Goal: Navigation & Orientation: Find specific page/section

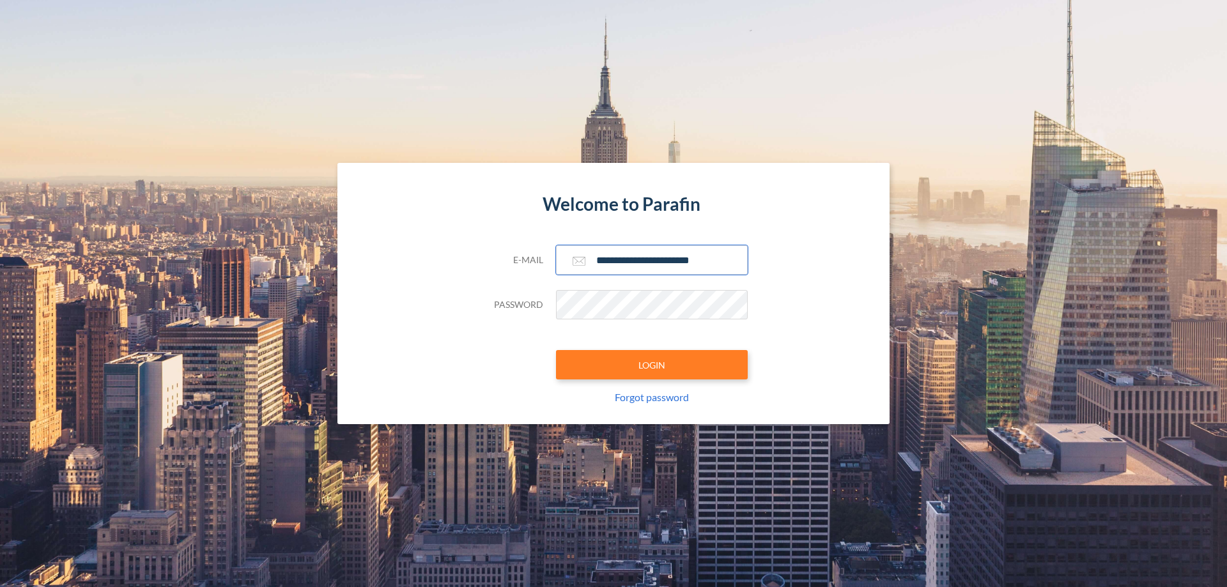
type input "**********"
click at [652, 365] on button "LOGIN" at bounding box center [652, 364] width 192 height 29
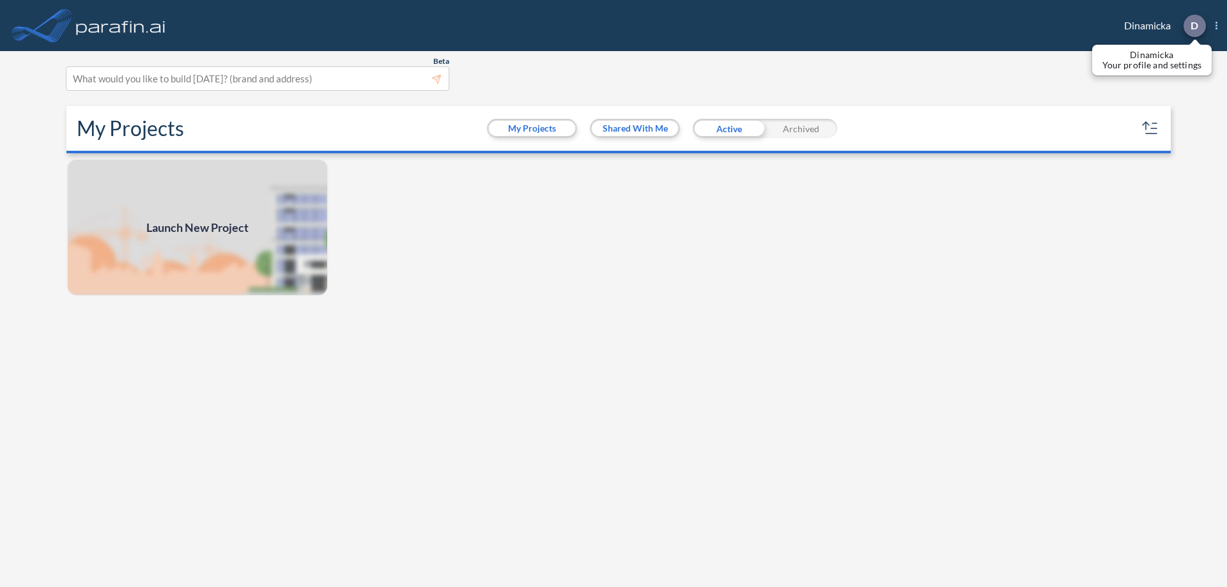
click at [1194, 26] on p "D" at bounding box center [1195, 26] width 8 height 12
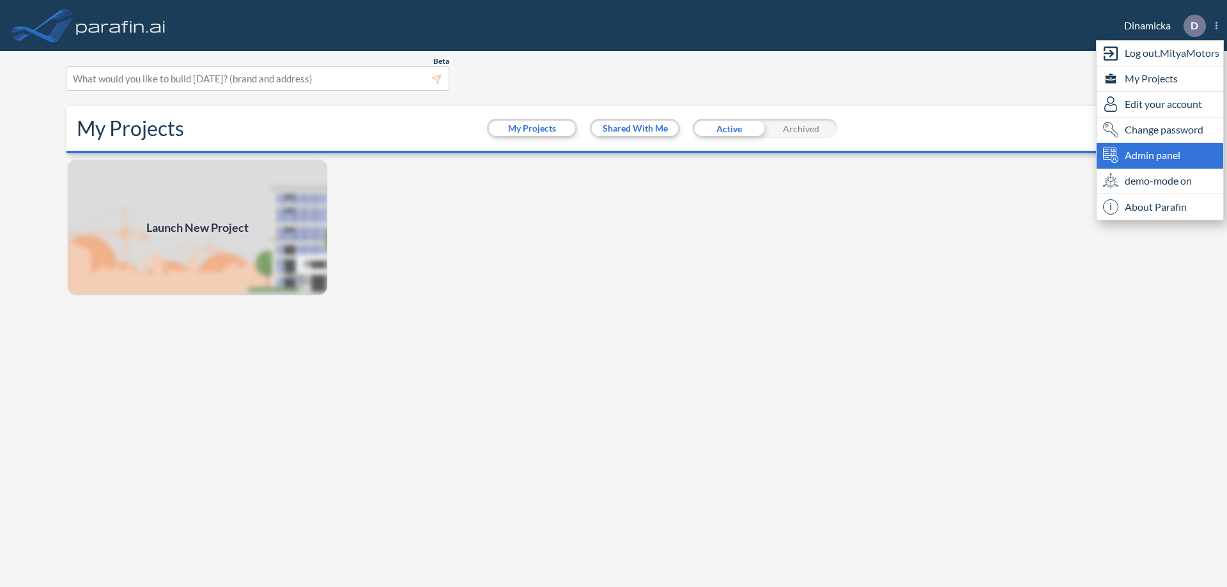
click at [1160, 155] on span "Admin panel" at bounding box center [1153, 155] width 56 height 15
